Goal: Information Seeking & Learning: Understand process/instructions

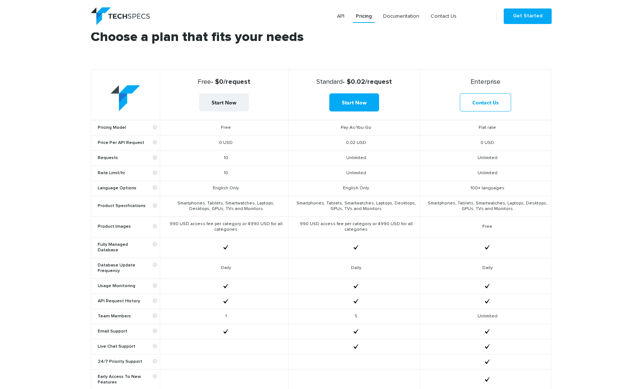
scroll to position [259, 0]
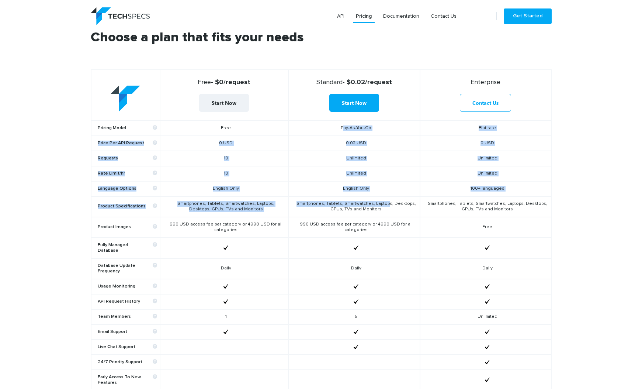
drag, startPoint x: 324, startPoint y: 127, endPoint x: 385, endPoint y: 203, distance: 97.1
click at [385, 203] on tbody "Pricing Model Free Pay-As-You-Go Flat rate Price Per API Request 0 USD 0.02 USD…" at bounding box center [321, 262] width 460 height 285
click at [385, 203] on td "Smartphones, Tablets, Smartwatches, Laptops, Desktops, GPUs, TVs and Monitors" at bounding box center [355, 206] width 132 height 21
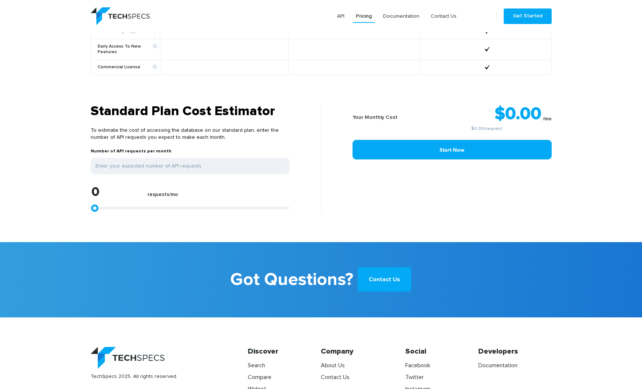
scroll to position [590, 0]
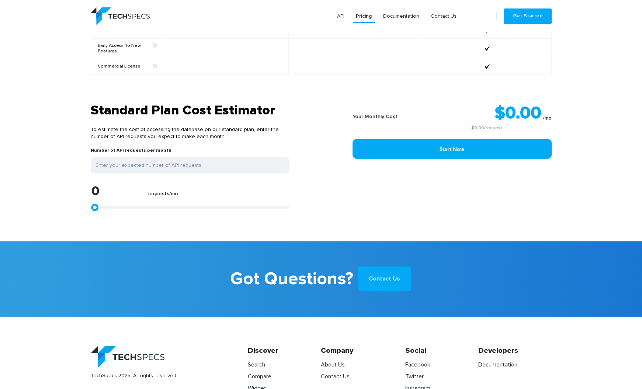
type input "1113"
type input "1299"
type input "2041"
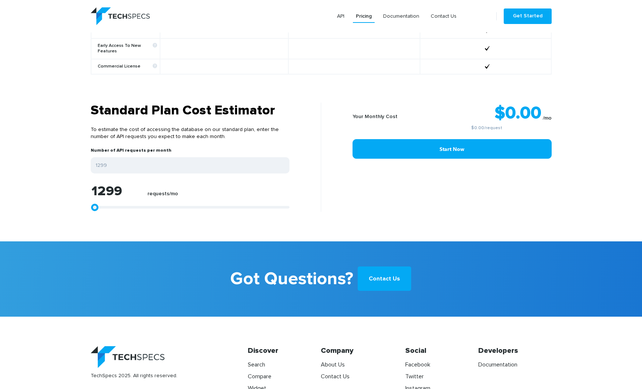
type input "2041"
type input "2783"
type input "3525"
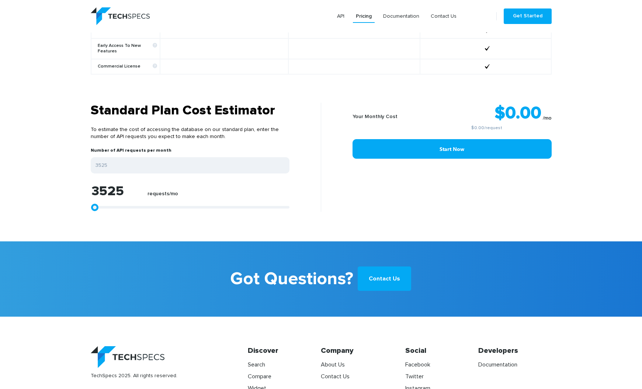
type input "5566"
type input "7050"
type input "8905"
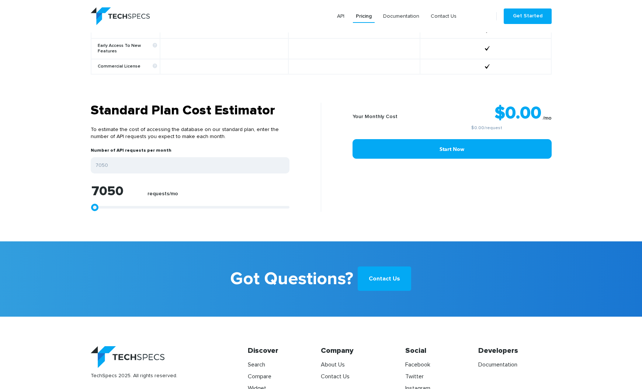
type input "8905"
type input "11132"
type input "14842"
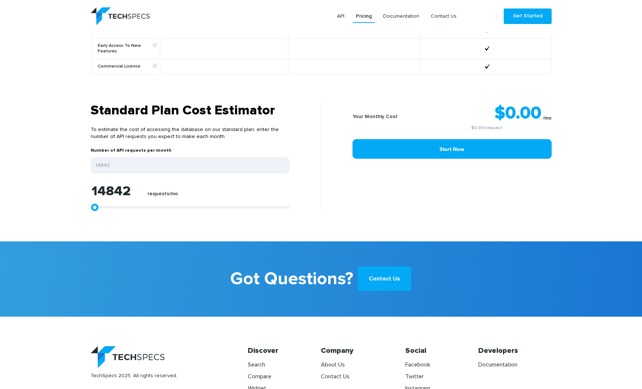
type input "16883"
type input "20222"
type input "22634"
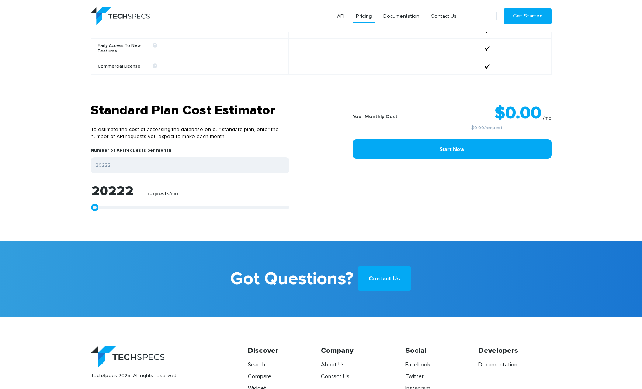
type input "22634"
type input "24861"
type input "30797"
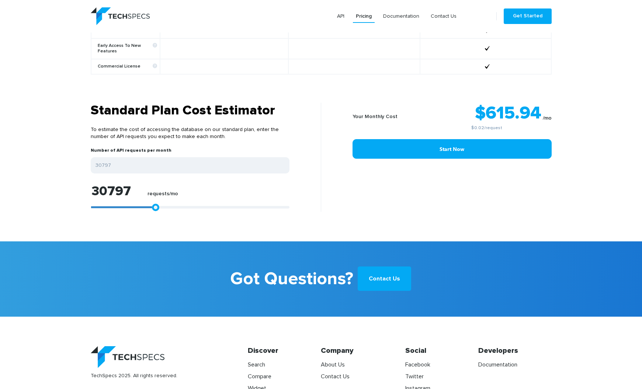
type input "33024"
type input "34879"
type input "36920"
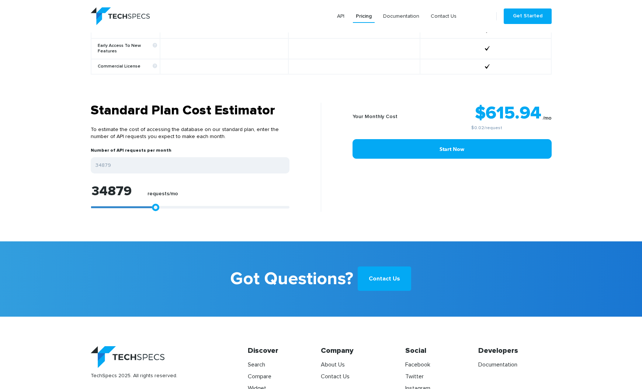
type input "36920"
type input "39888"
type input "41372"
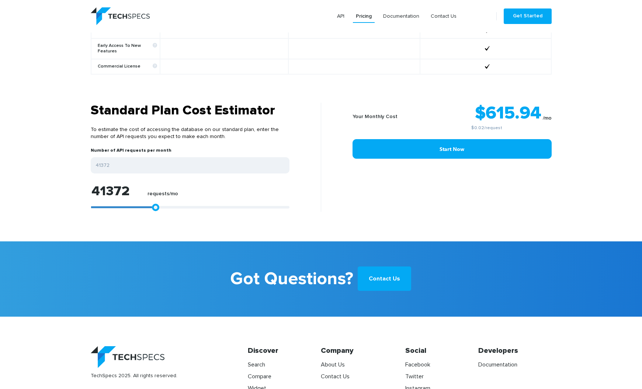
type input "42115"
type input "42857"
type input "45640"
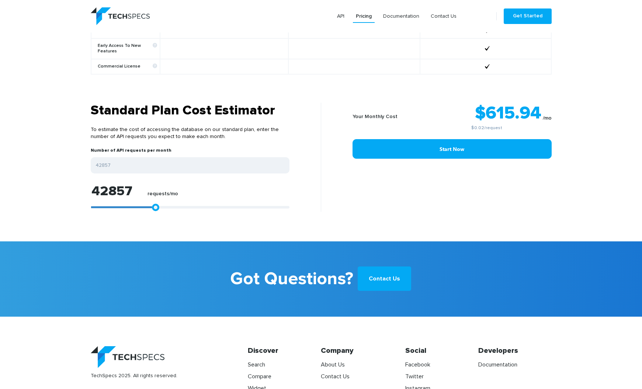
type input "45640"
type input "46567"
type input "47495"
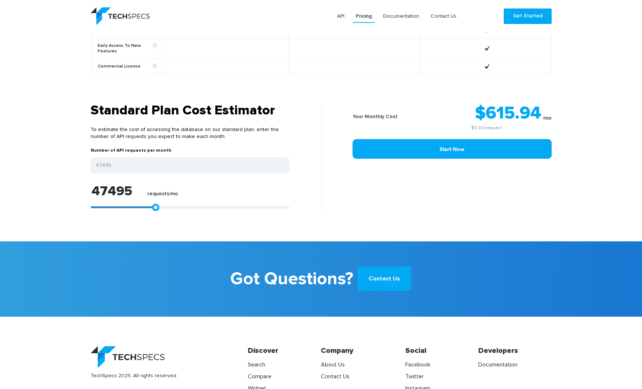
type input "48423"
type input "50092"
type input "50649"
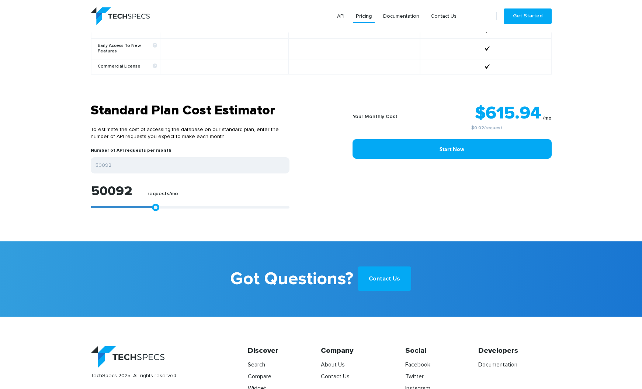
type input "50649"
type input "51205"
type input "51576"
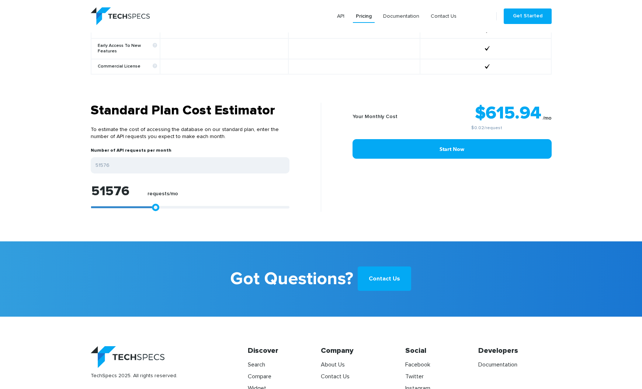
type input "53246"
type input "53988"
type input "54730"
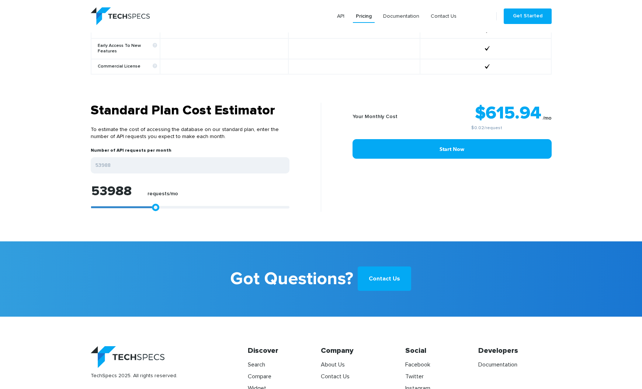
type input "54730"
type input "55287"
type input "55844"
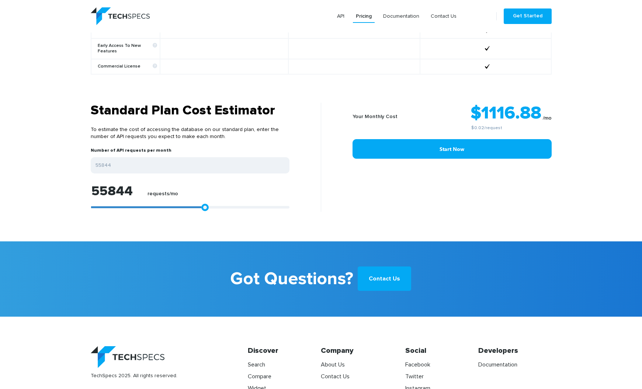
type input "55658"
type input "55287"
type input "54730"
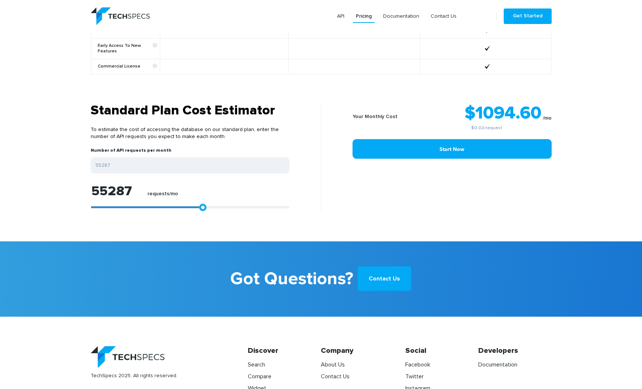
type input "54730"
type input "54174"
type input "53432"
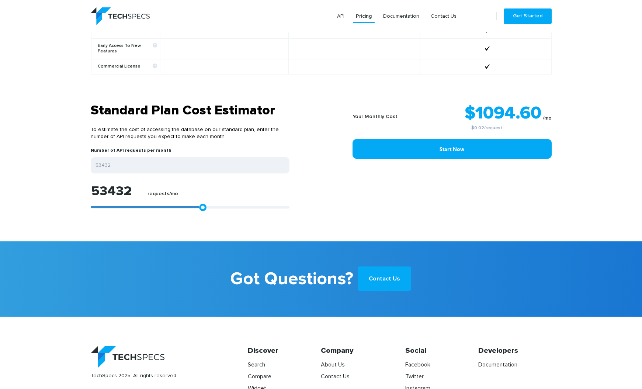
type input "51948"
type input "51205"
type input "49721"
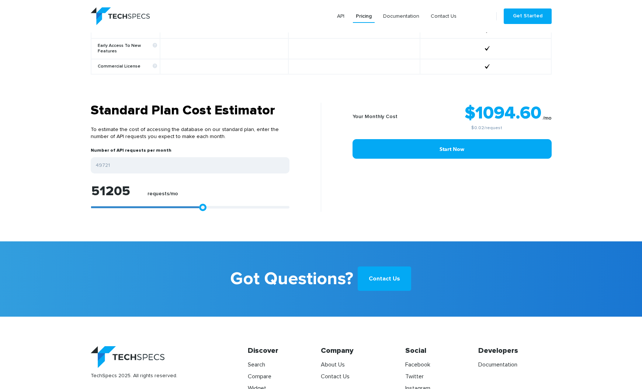
type input "49721"
type input "48794"
type input "47495"
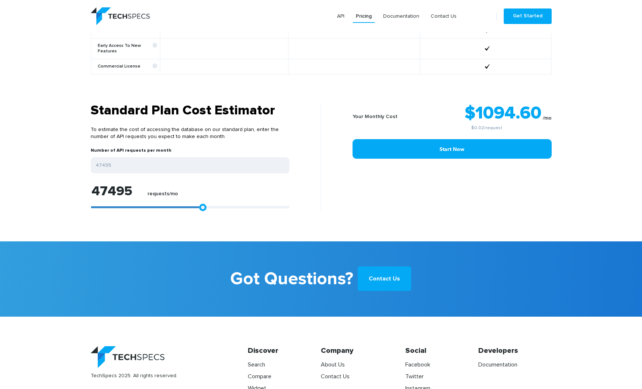
type input "47124"
type input "46938"
type input "46567"
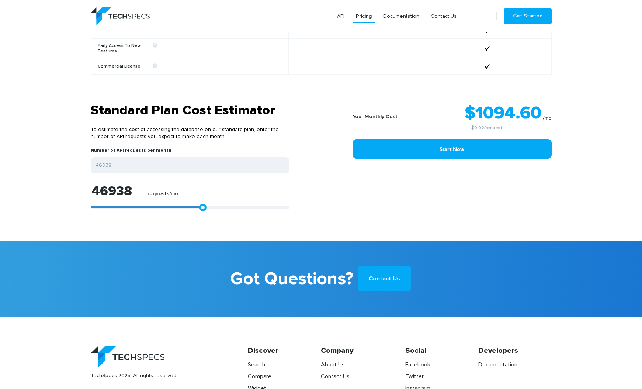
type input "46567"
type input "46196"
type input "46011"
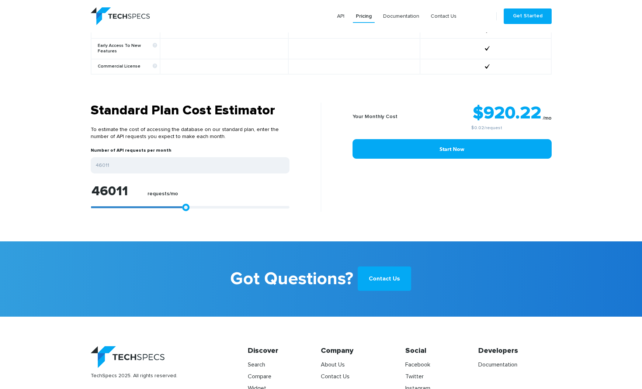
type input "45825"
type input "45454"
type input "45083"
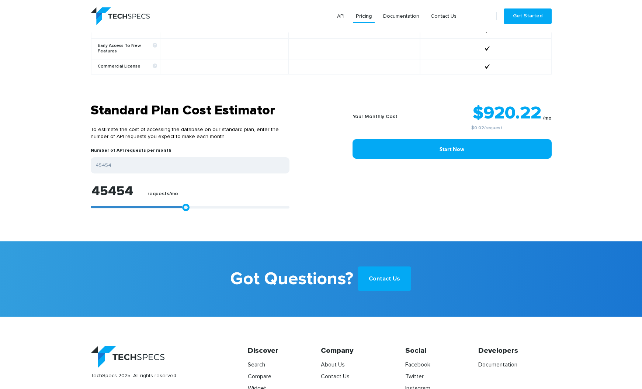
type input "45083"
type input "44341"
type input "42671"
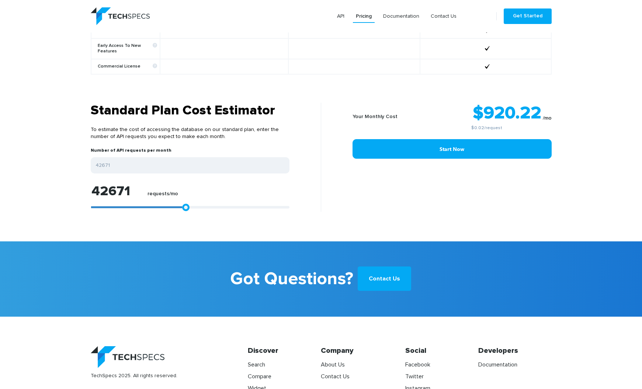
type input "35992"
type input "32282"
type input "28942"
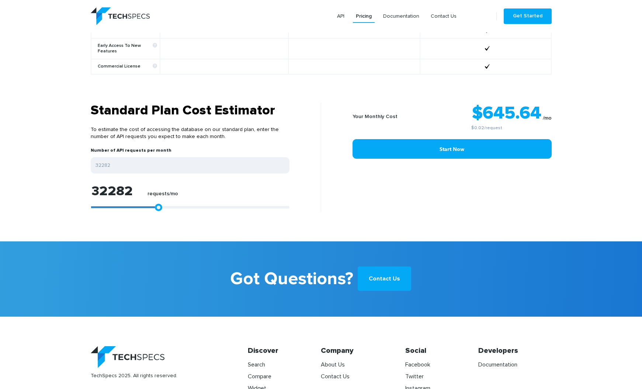
type input "28942"
type input "22820"
type input "10575"
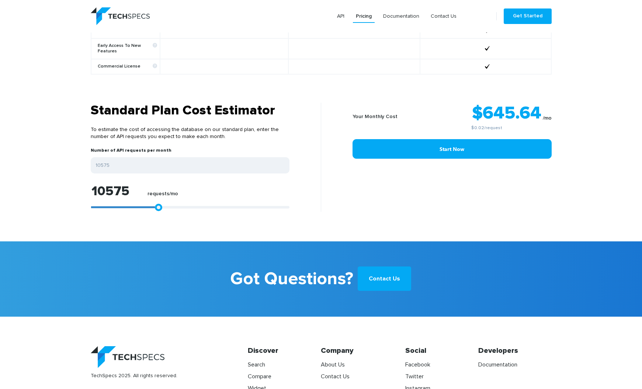
type input "4453"
type input "928"
type input "0"
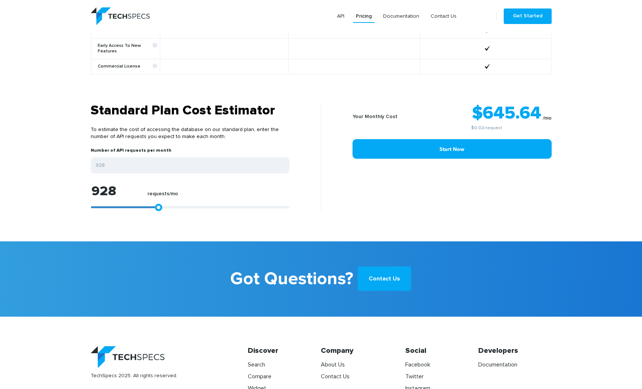
type input "0"
drag, startPoint x: 96, startPoint y: 202, endPoint x: 68, endPoint y: 195, distance: 29.0
click at [52, 195] on section "Standard Plan Cost Estimator To estimate the cost of accessing the database on …" at bounding box center [321, 172] width 642 height 139
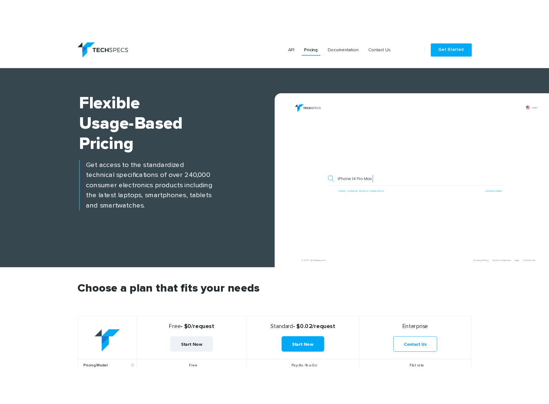
scroll to position [0, 0]
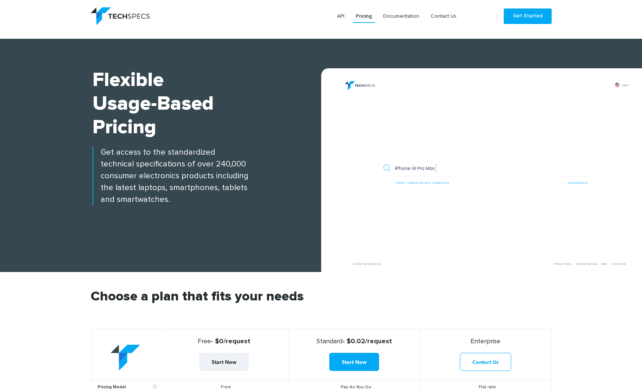
click at [437, 113] on img at bounding box center [486, 174] width 314 height 196
